Goal: Task Accomplishment & Management: Manage account settings

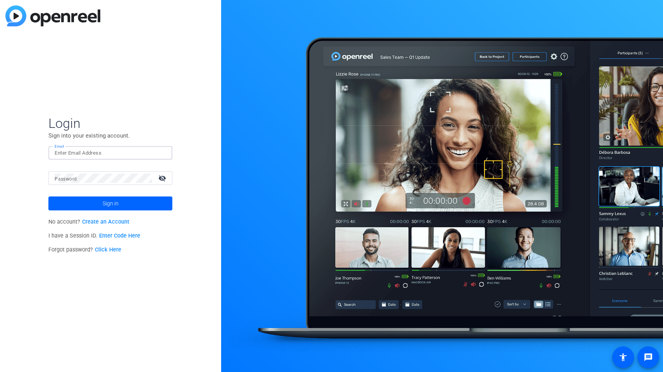
type input "[EMAIL_ADDRESS][DOMAIN_NAME]"
click at [110, 203] on button "Sign in" at bounding box center [110, 203] width 124 height 14
click at [107, 312] on div "Login Sign into your existing account. Email Password visibility_off Sign in No…" at bounding box center [110, 186] width 221 height 372
click at [79, 152] on input "Email" at bounding box center [111, 152] width 112 height 9
type input "[EMAIL_ADDRESS][DOMAIN_NAME]"
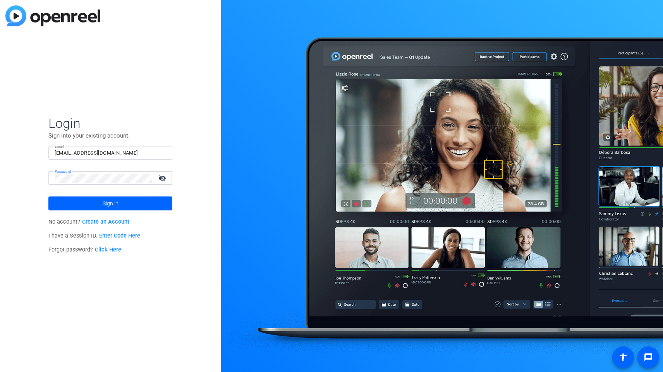
click at [162, 177] on mat-icon "visibility_off" at bounding box center [163, 177] width 19 height 11
click at [108, 204] on span "Sign in" at bounding box center [111, 203] width 16 height 19
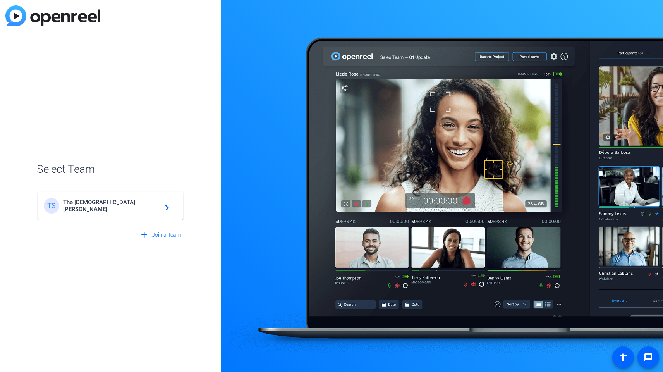
click at [98, 207] on span "The [DEMOGRAPHIC_DATA][PERSON_NAME]" at bounding box center [111, 206] width 97 height 14
